Goal: Check status: Check status

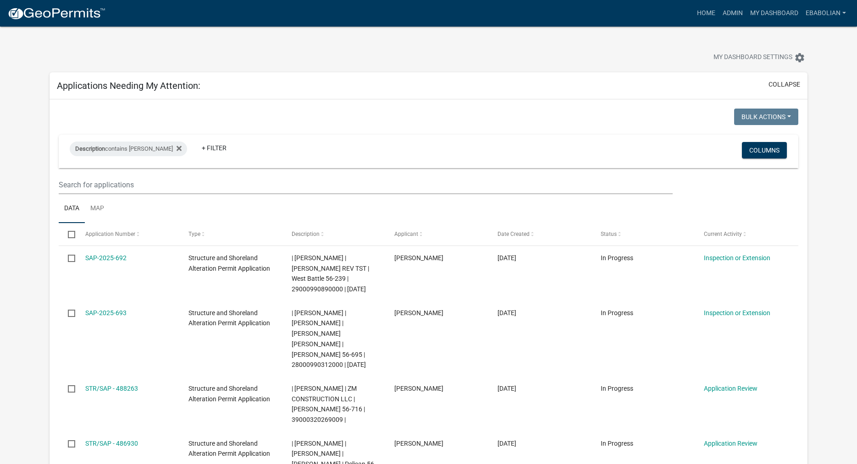
select select "3: 100"
click at [738, 14] on link "Admin" at bounding box center [733, 13] width 28 height 17
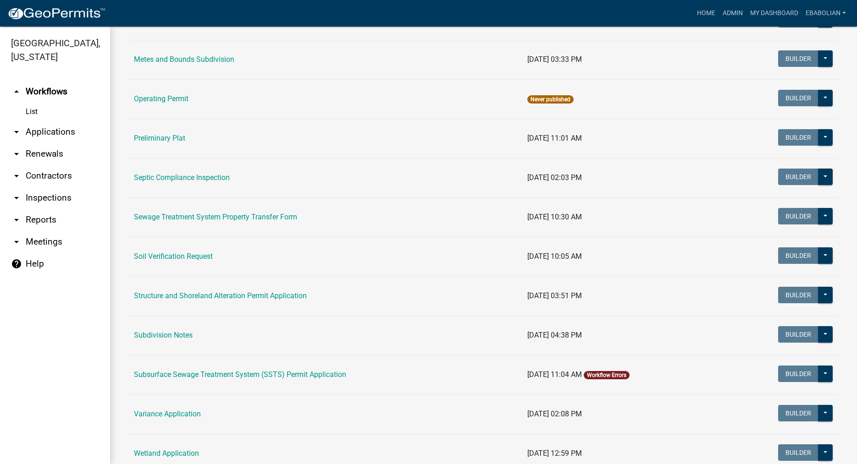
scroll to position [366, 0]
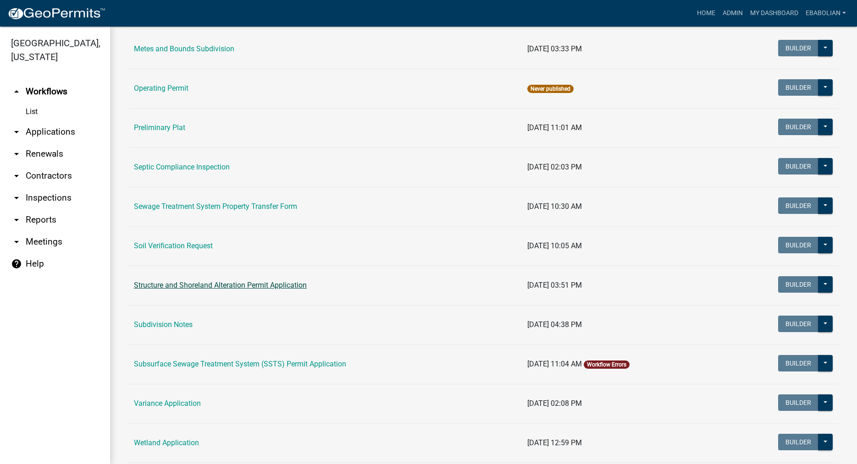
click at [239, 287] on link "Structure and Shoreland Alteration Permit Application" at bounding box center [220, 285] width 173 height 9
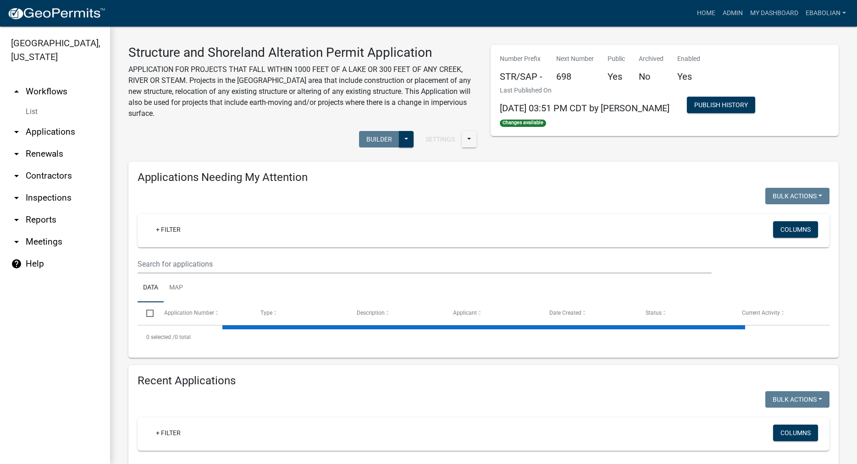
select select "3: 100"
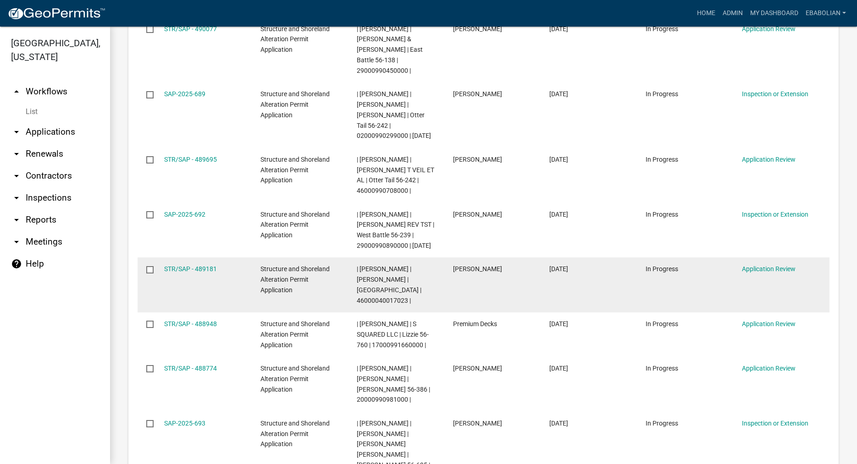
scroll to position [732, 0]
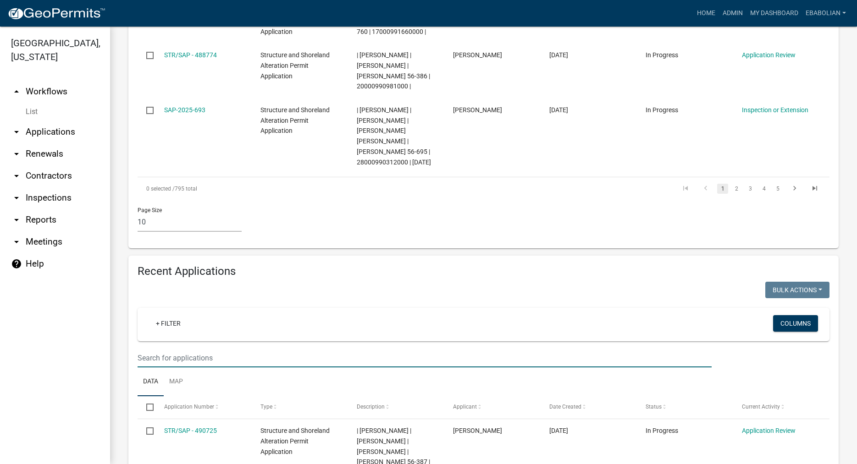
click at [173, 349] on input "text" at bounding box center [425, 358] width 574 height 19
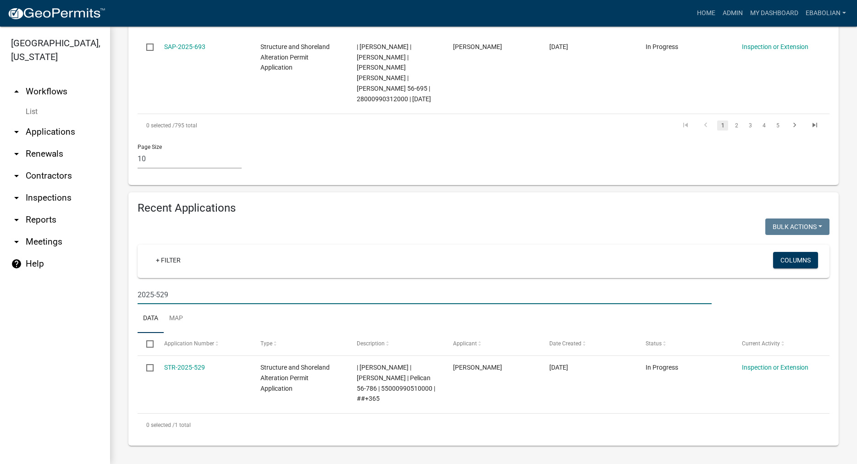
scroll to position [743, 0]
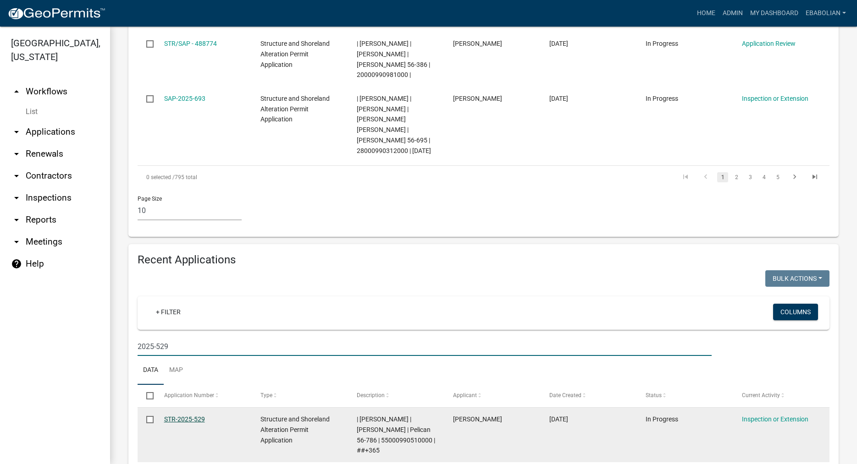
type input "2025-529"
click at [190, 416] on link "STR-2025-529" at bounding box center [184, 419] width 41 height 7
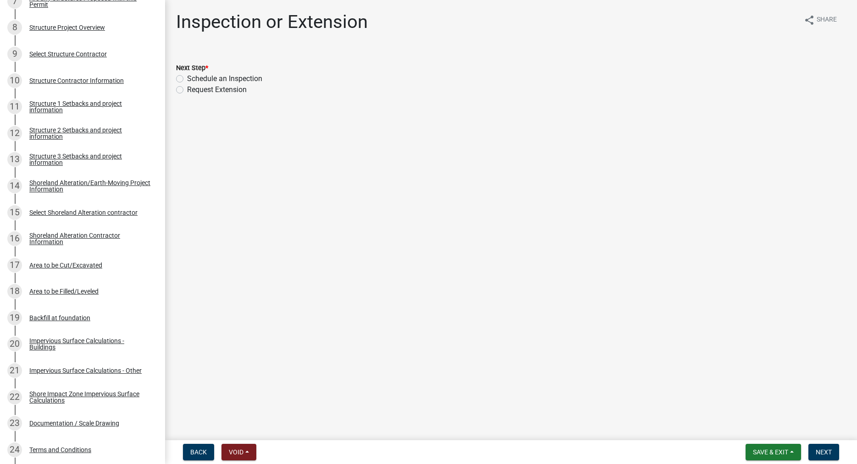
scroll to position [421, 0]
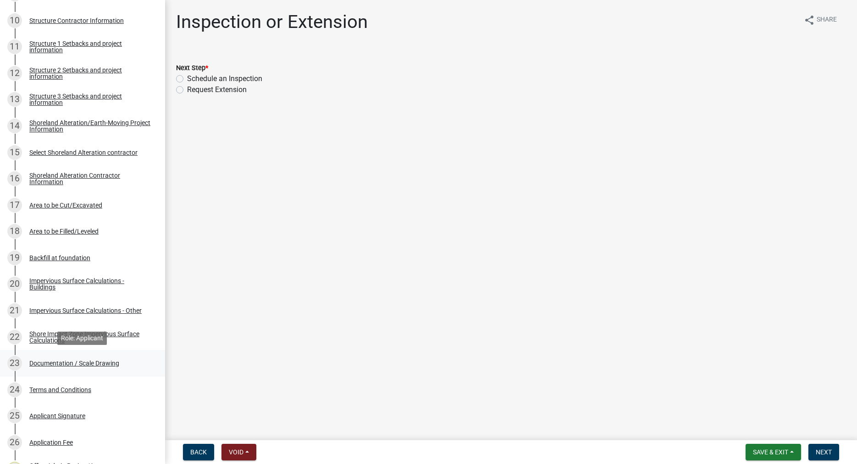
click at [106, 366] on div "Documentation / Scale Drawing" at bounding box center [74, 363] width 90 height 6
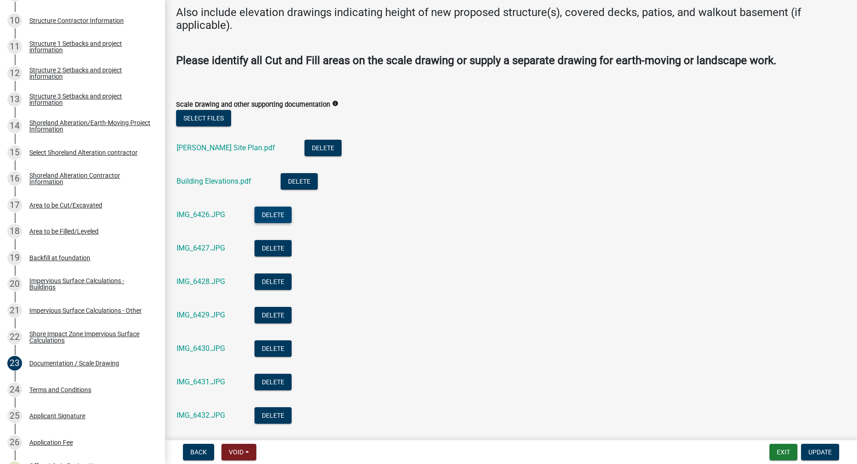
scroll to position [105, 0]
click at [222, 149] on link "[PERSON_NAME] Site Plan.pdf" at bounding box center [226, 148] width 99 height 9
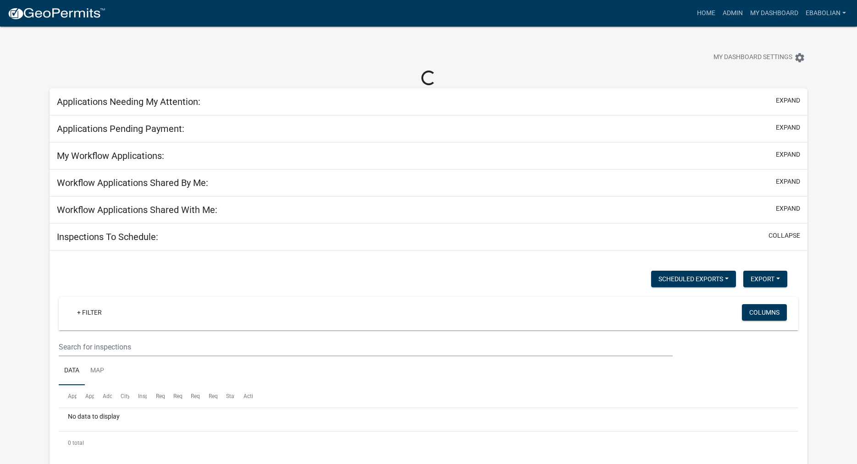
select select "3: 100"
